Goal: Ask a question

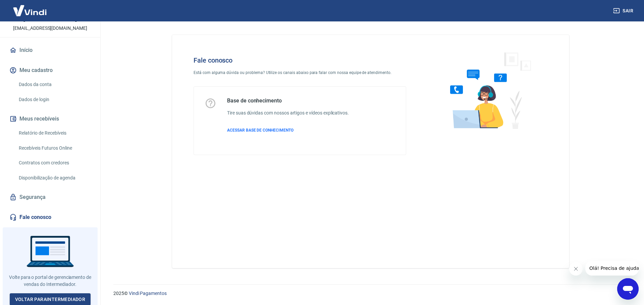
scroll to position [42, 0]
click at [45, 212] on link "Fale conosco" at bounding box center [50, 217] width 84 height 15
click at [251, 132] on span "ACESSAR BASE DE CONHECIMENTO" at bounding box center [260, 130] width 66 height 5
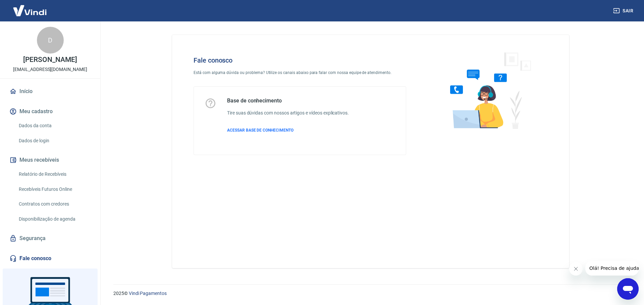
click at [605, 267] on span "Olá! Precisa de ajuda?" at bounding box center [615, 268] width 52 height 5
